Goal: Information Seeking & Learning: Learn about a topic

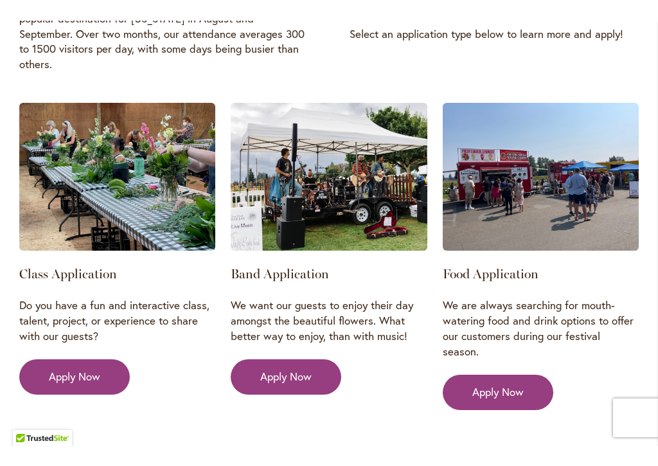
scroll to position [2075, 0]
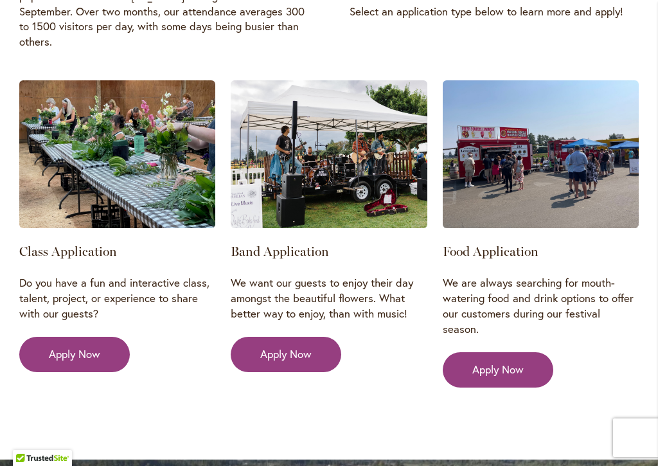
click at [303, 346] on span "Apply Now" at bounding box center [285, 353] width 51 height 15
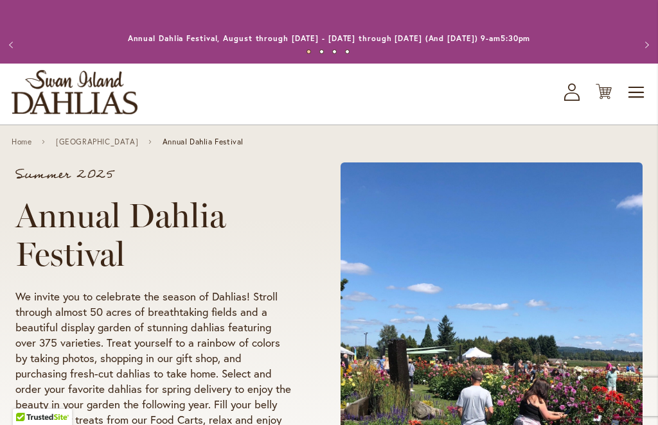
click at [125, 144] on link "[GEOGRAPHIC_DATA]" at bounding box center [97, 141] width 82 height 9
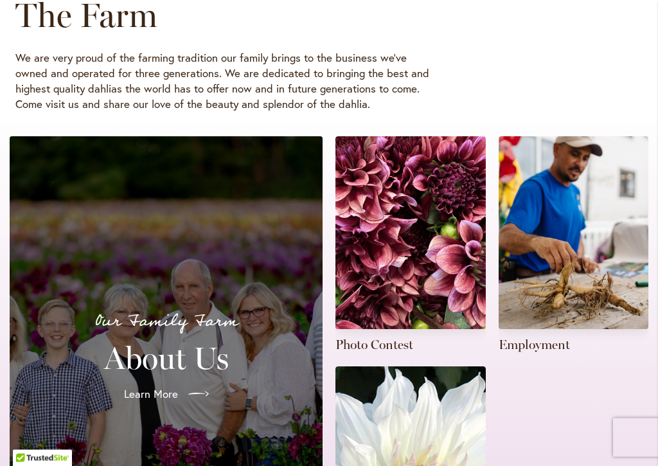
scroll to position [192, 0]
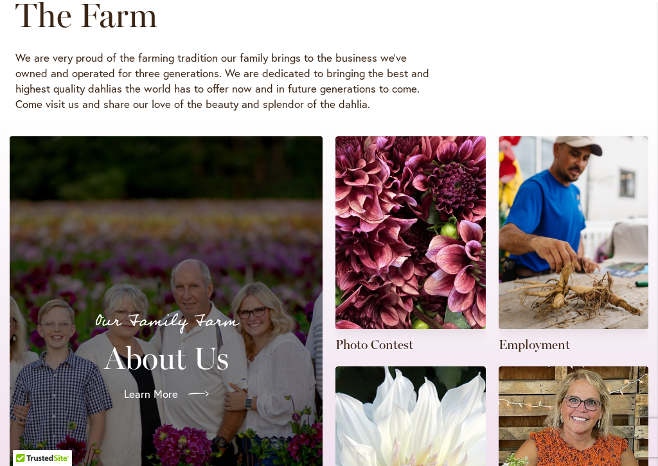
click at [438, 245] on link at bounding box center [410, 244] width 150 height 217
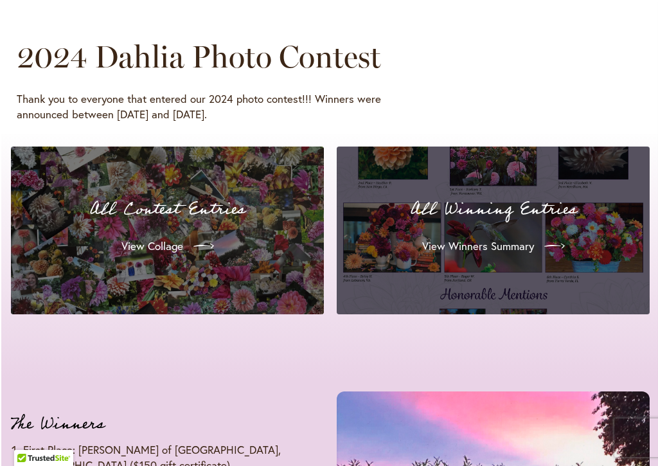
scroll to position [1227, 3]
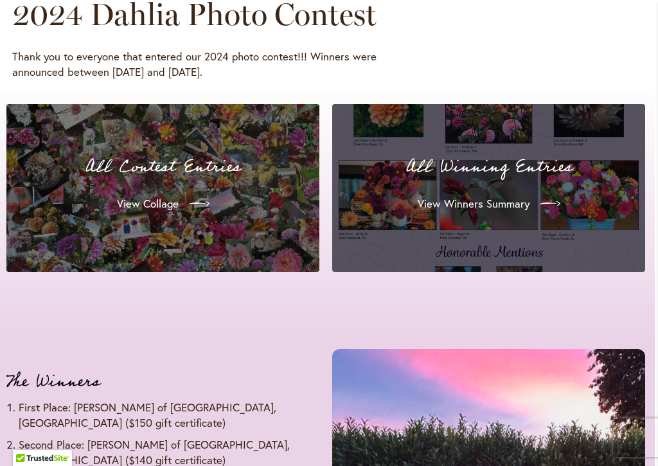
click at [219, 186] on link "View Collage" at bounding box center [163, 204] width 113 height 36
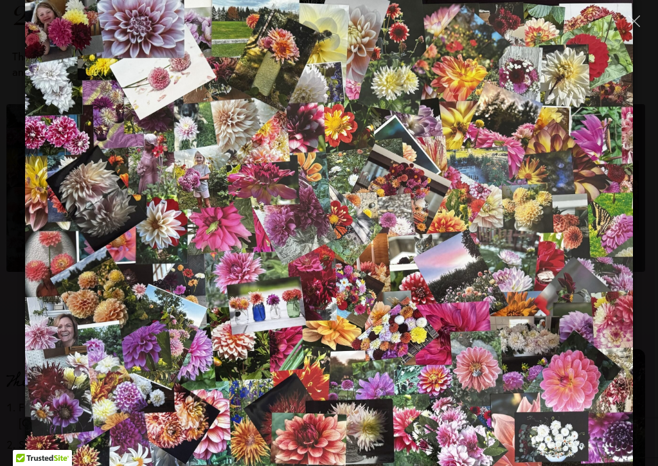
click at [586, 283] on img at bounding box center [329, 233] width 608 height 466
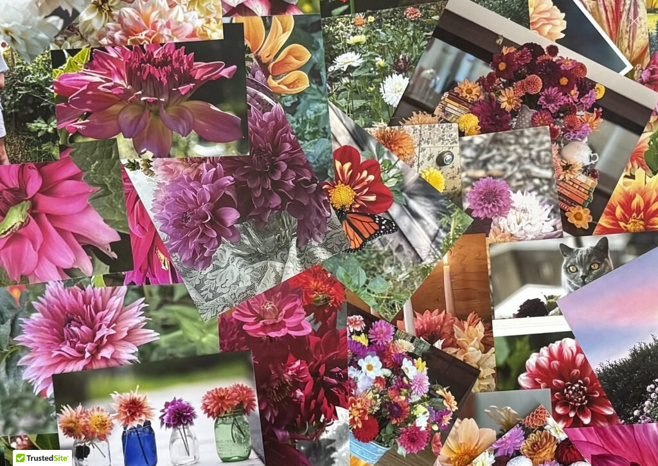
click at [632, 27] on button "Close" at bounding box center [633, 21] width 22 height 22
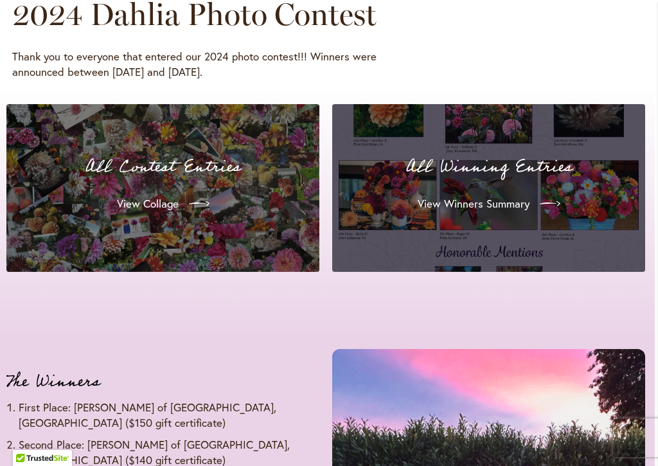
click at [500, 202] on span "View Winners Summary" at bounding box center [473, 203] width 112 height 15
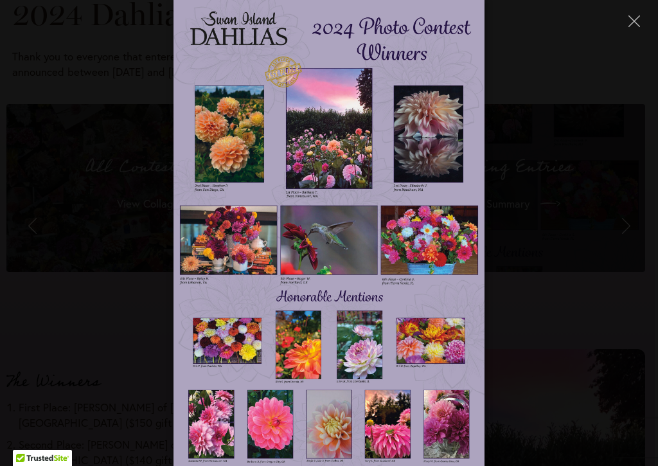
click at [633, 22] on icon "Close" at bounding box center [634, 21] width 12 height 12
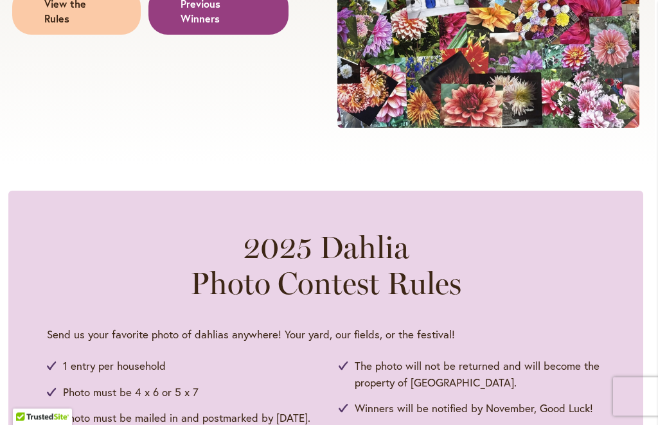
scroll to position [0, 3]
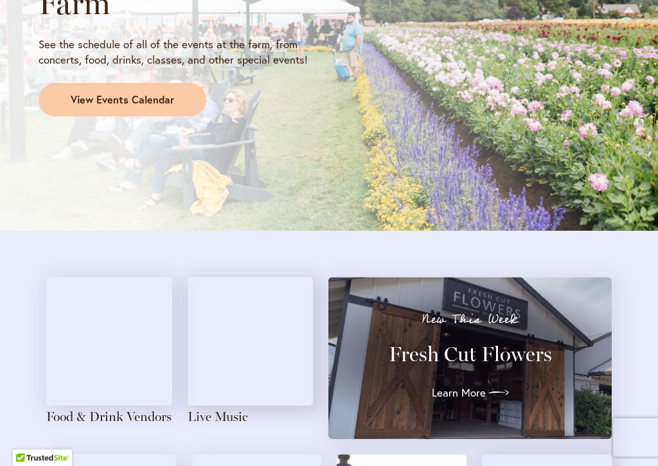
scroll to position [1476, 0]
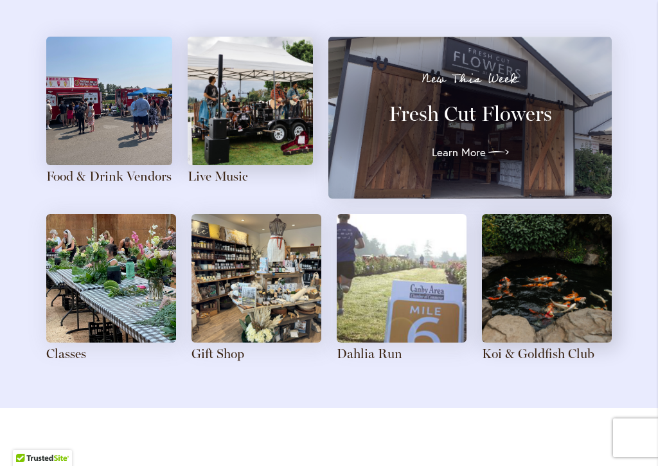
click at [266, 100] on img at bounding box center [250, 101] width 126 height 128
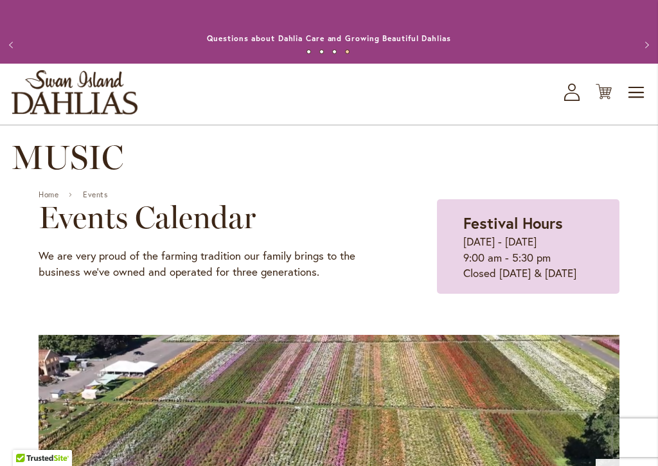
click at [19, 47] on button "Previous" at bounding box center [13, 45] width 26 height 26
click at [18, 40] on button "Previous" at bounding box center [13, 45] width 26 height 26
click at [21, 45] on button "Previous" at bounding box center [13, 45] width 26 height 26
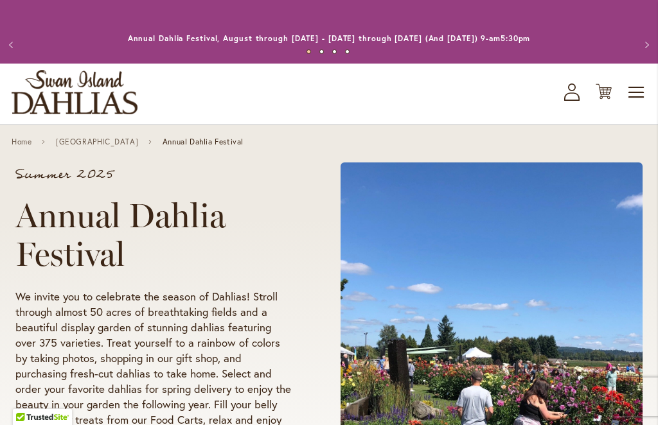
click at [119, 144] on link "[GEOGRAPHIC_DATA]" at bounding box center [97, 141] width 82 height 9
